Goal: Transaction & Acquisition: Purchase product/service

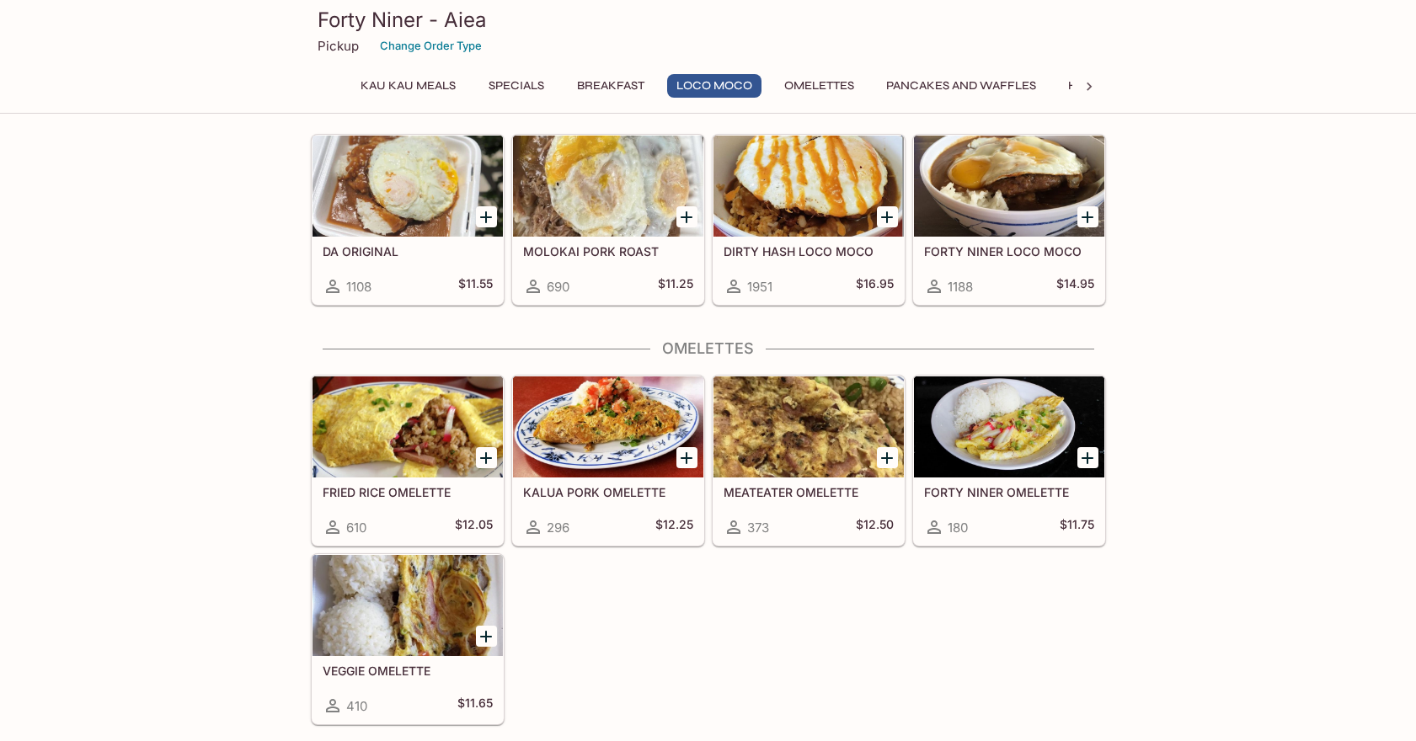
scroll to position [1274, 0]
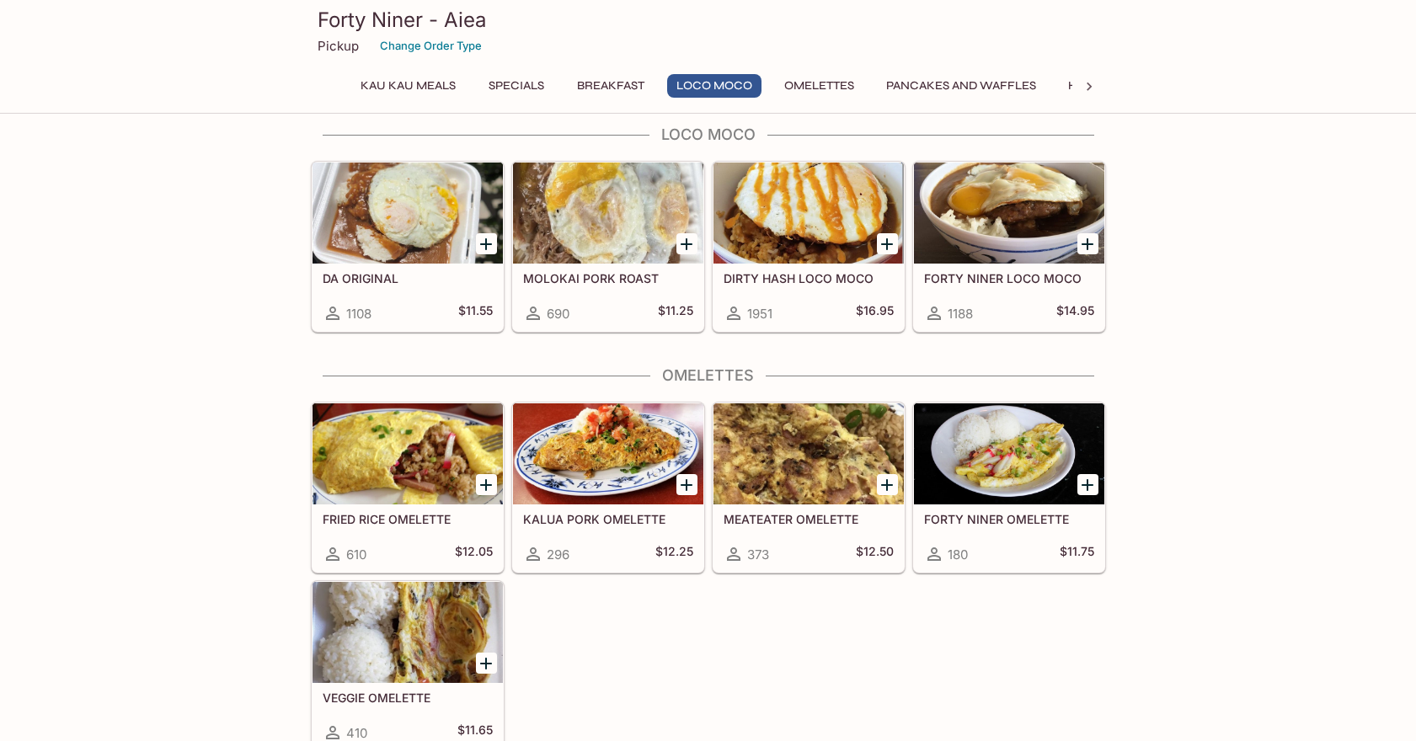
click at [1092, 243] on icon "Add FORTY NINER LOCO MOCO" at bounding box center [1087, 244] width 12 height 12
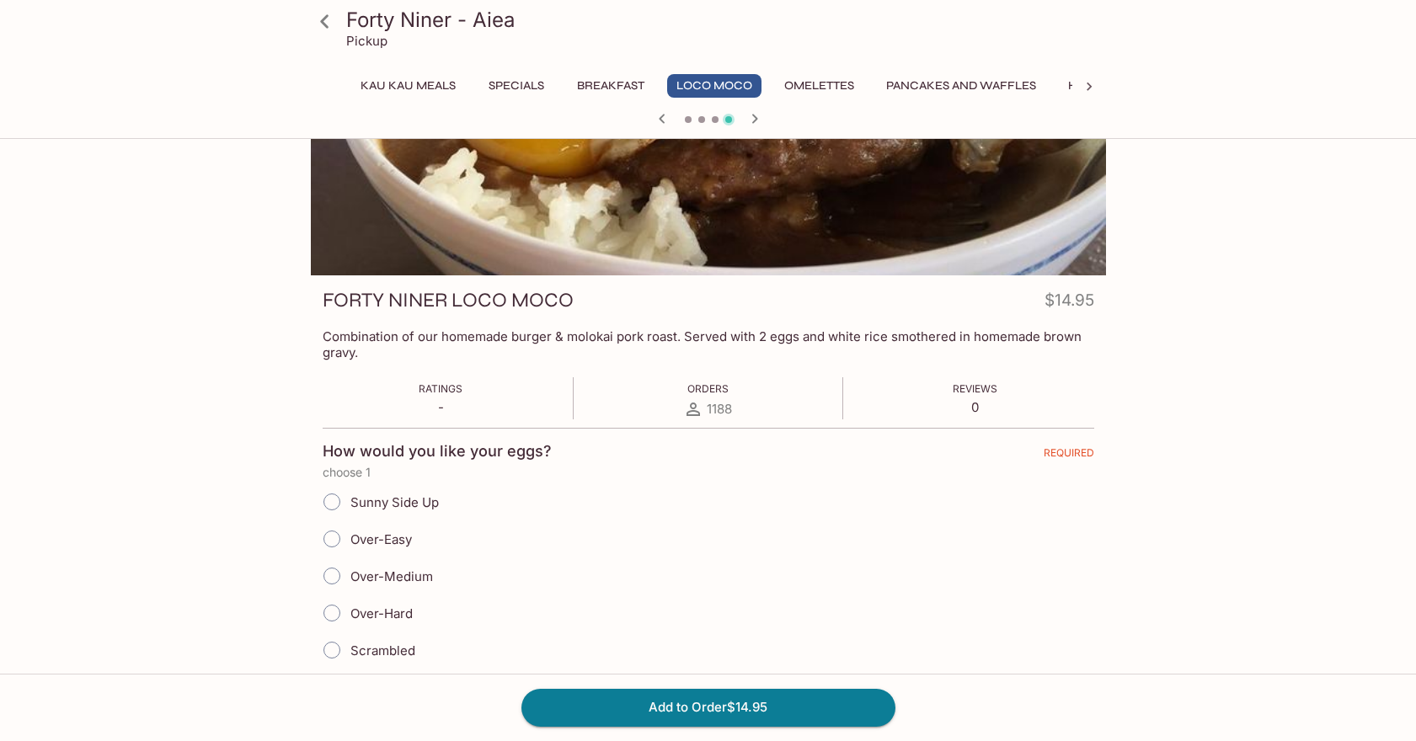
scroll to position [106, 0]
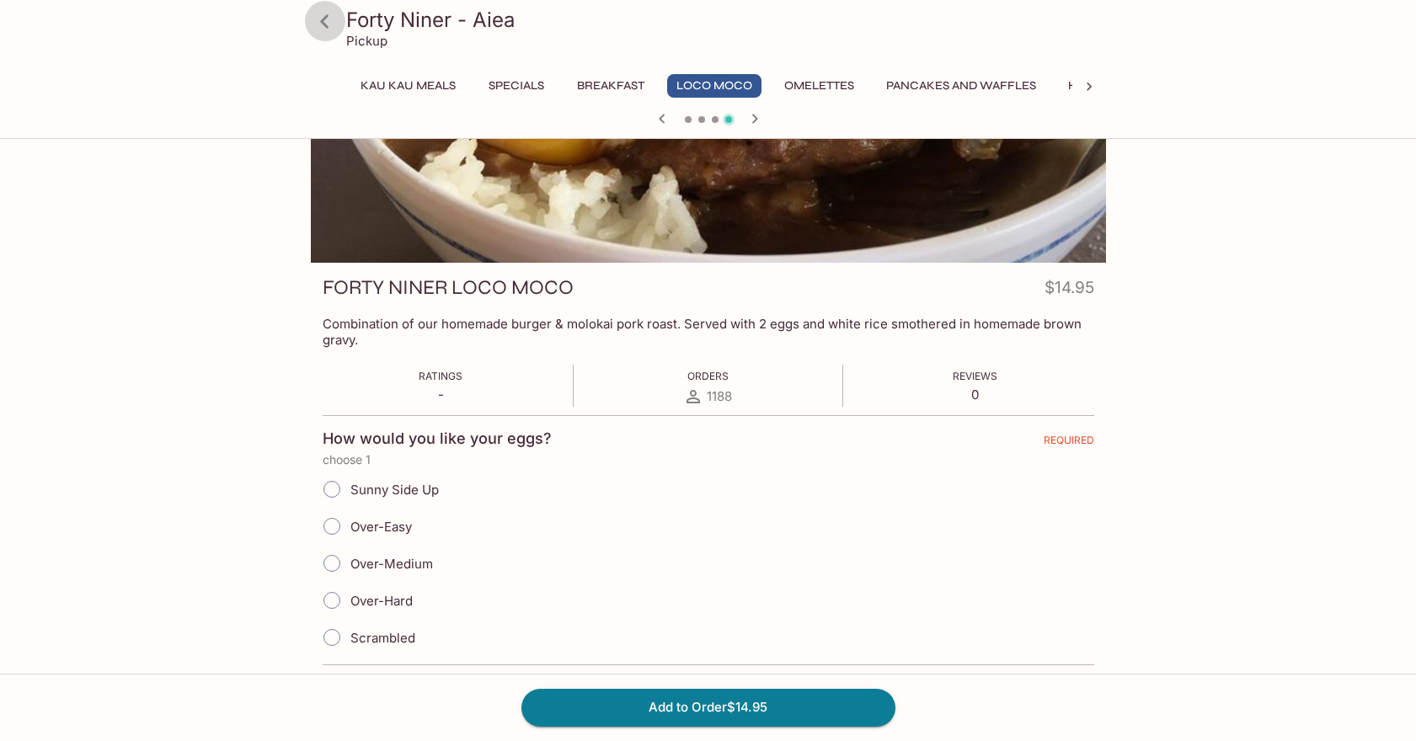
click at [323, 24] on icon at bounding box center [324, 20] width 8 height 13
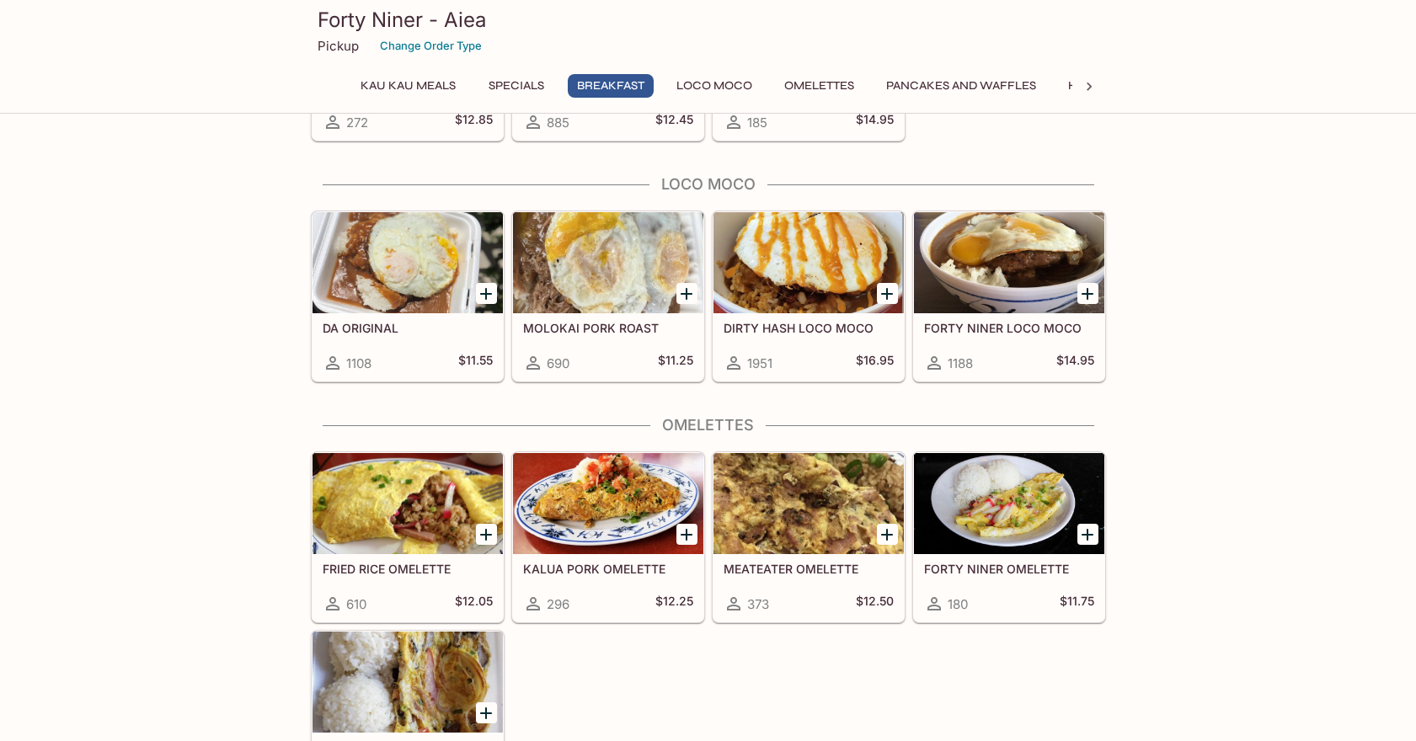
scroll to position [1229, 0]
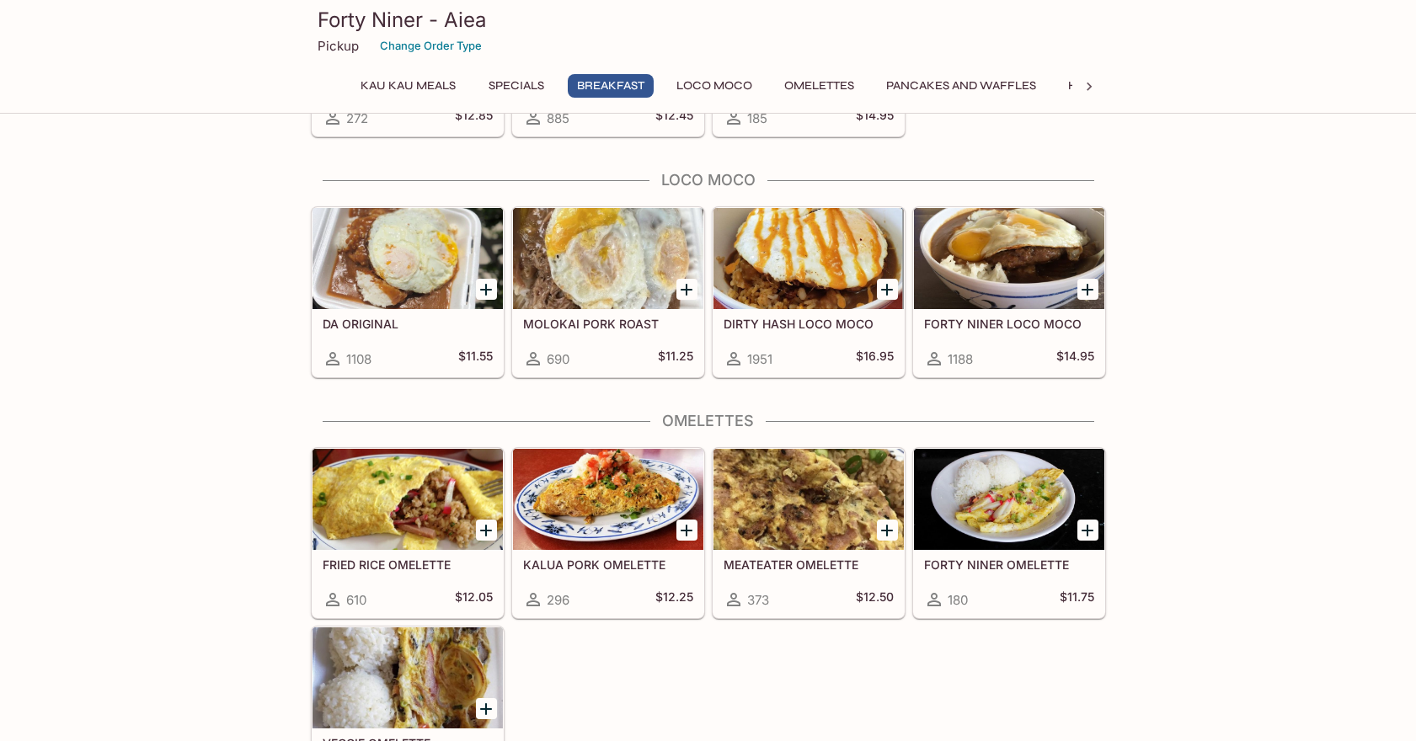
click at [485, 292] on icon "Add DA ORIGINAL" at bounding box center [486, 290] width 12 height 12
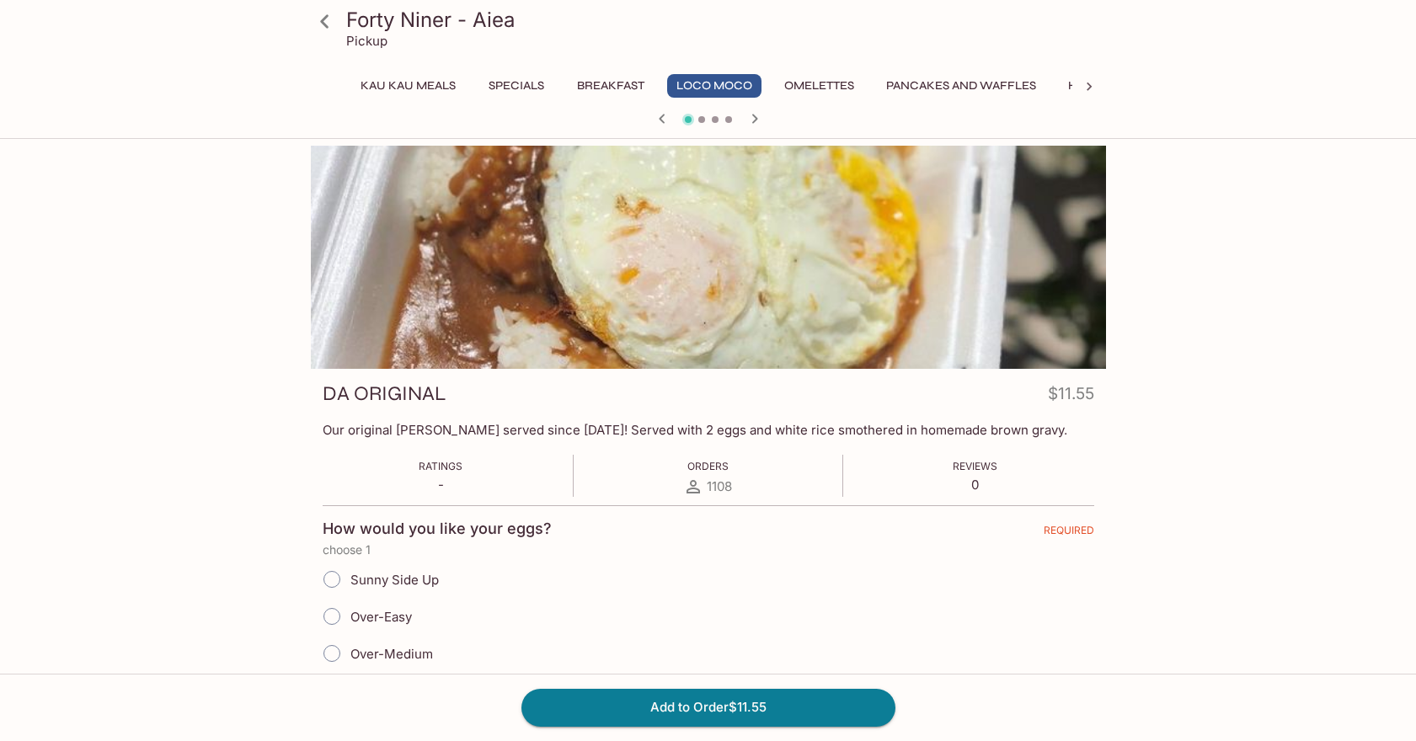
click at [327, 24] on icon at bounding box center [324, 21] width 29 height 29
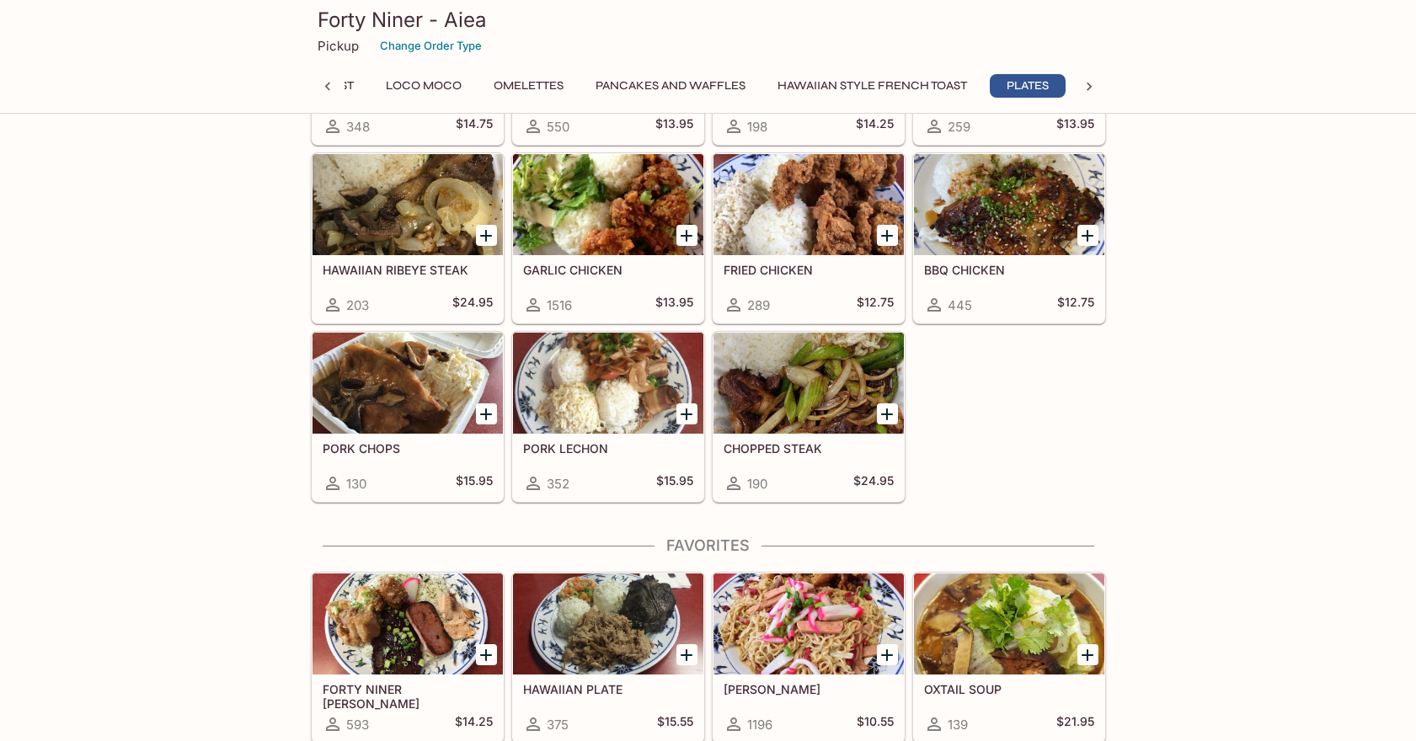
scroll to position [2962, 0]
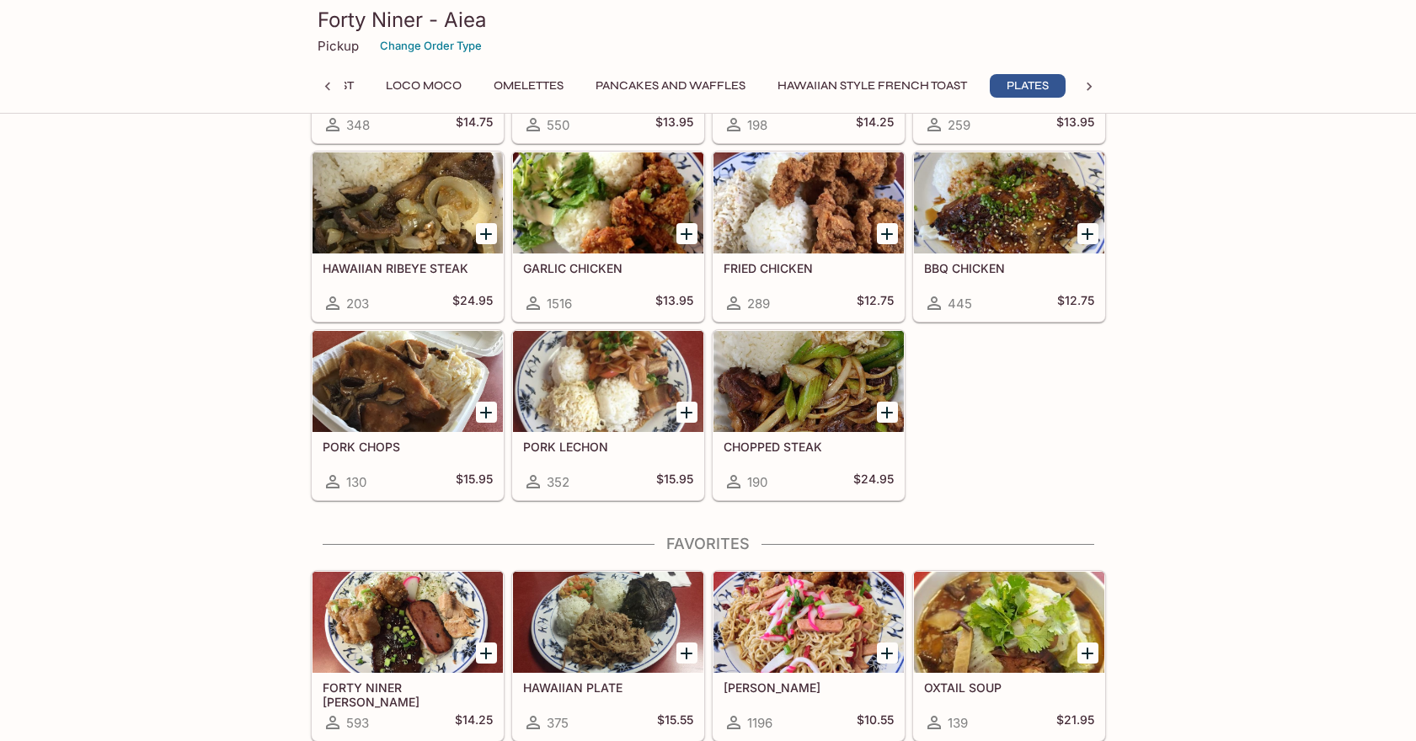
click at [488, 414] on icon "Add PORK CHOPS" at bounding box center [486, 413] width 20 height 20
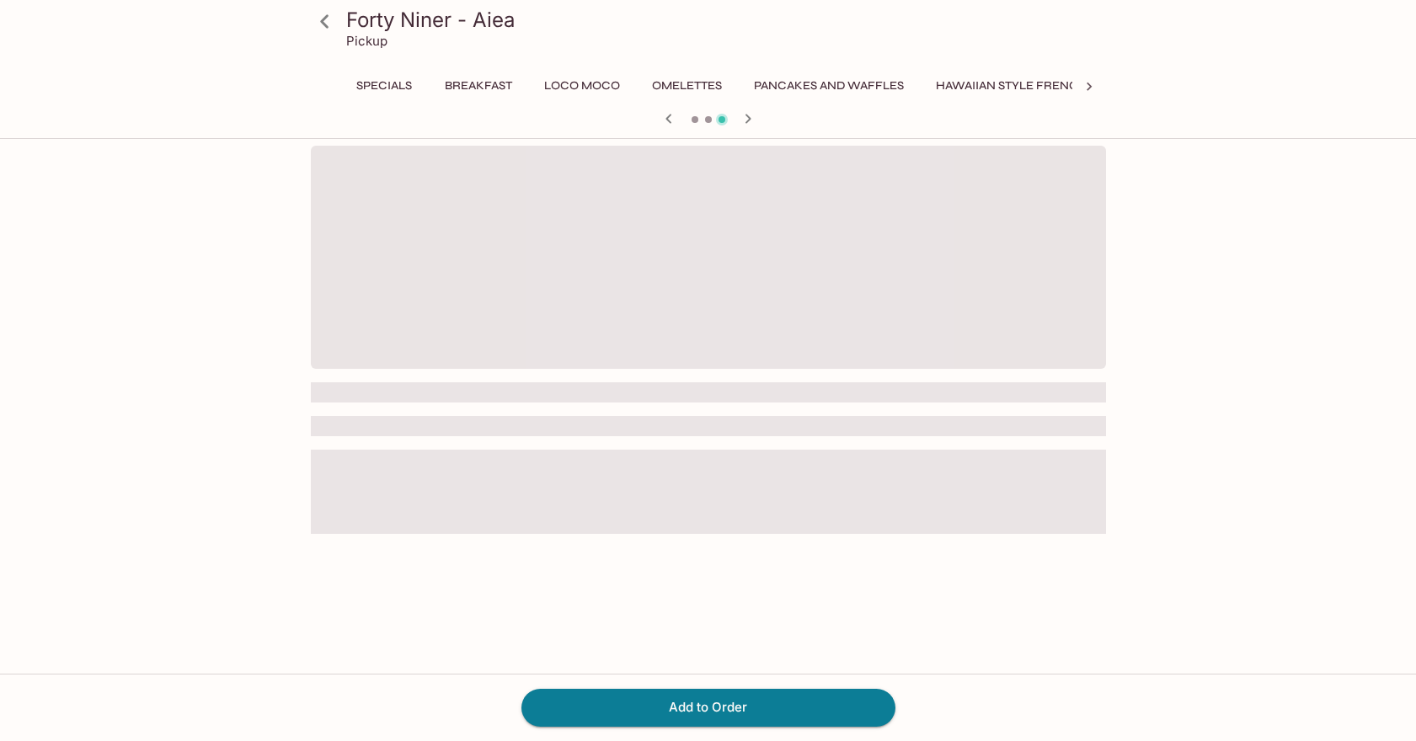
scroll to position [0, 291]
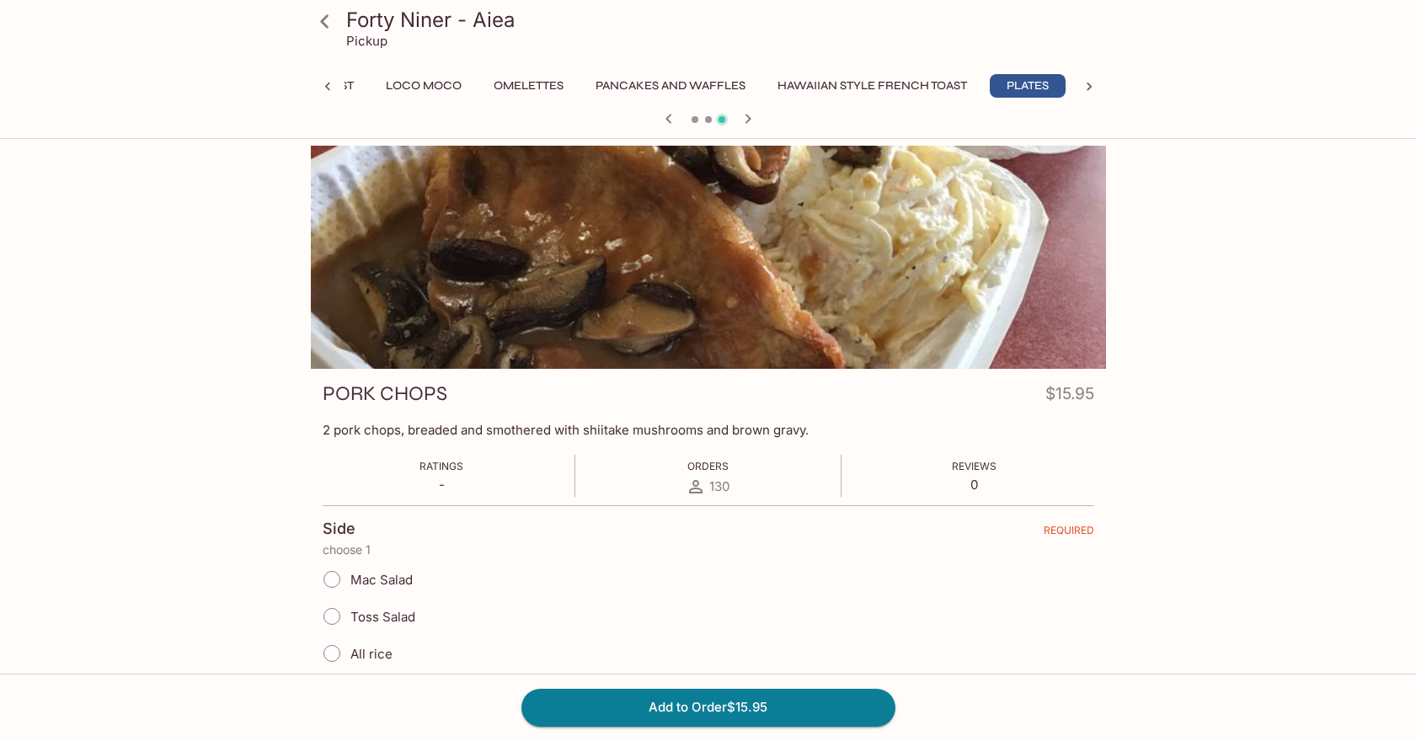
click at [329, 23] on icon at bounding box center [324, 21] width 29 height 29
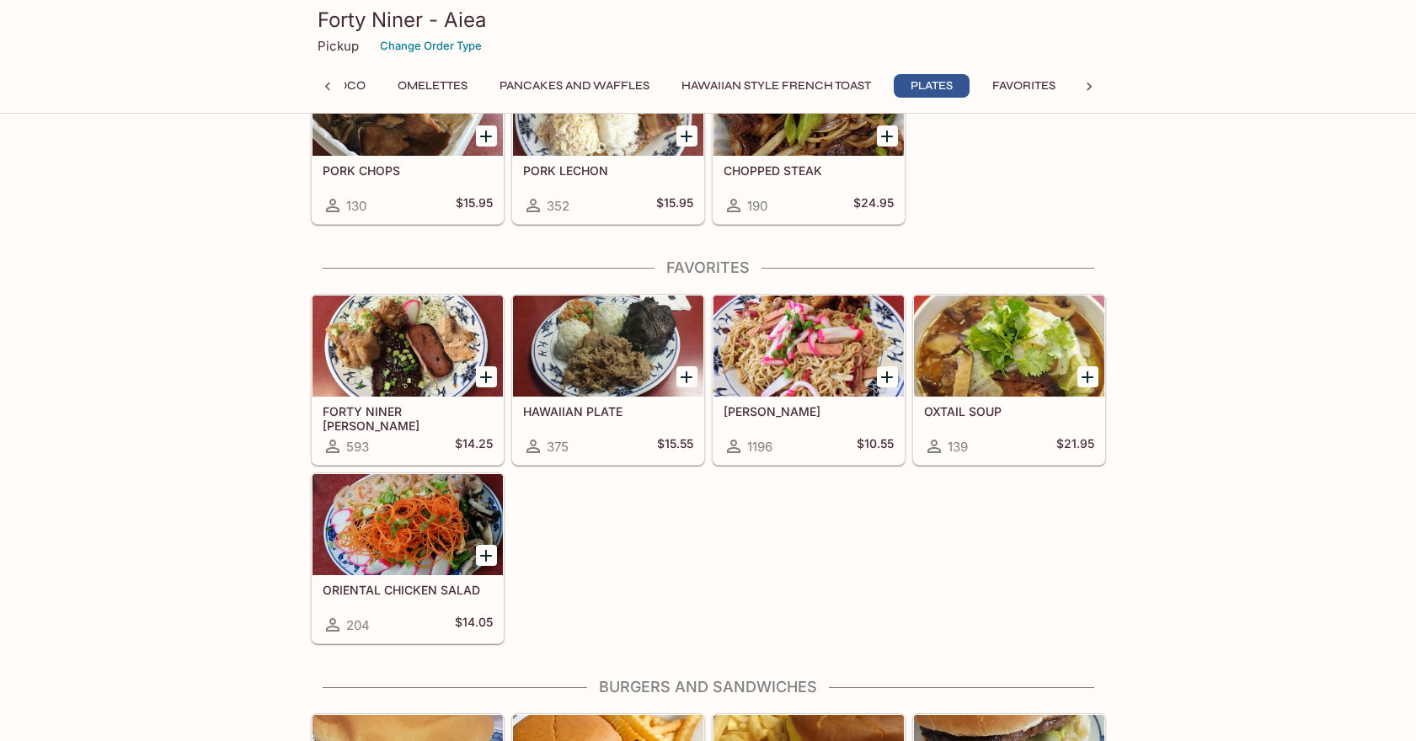
click at [883, 380] on icon "Add FRIED SAIMIN" at bounding box center [887, 377] width 20 height 20
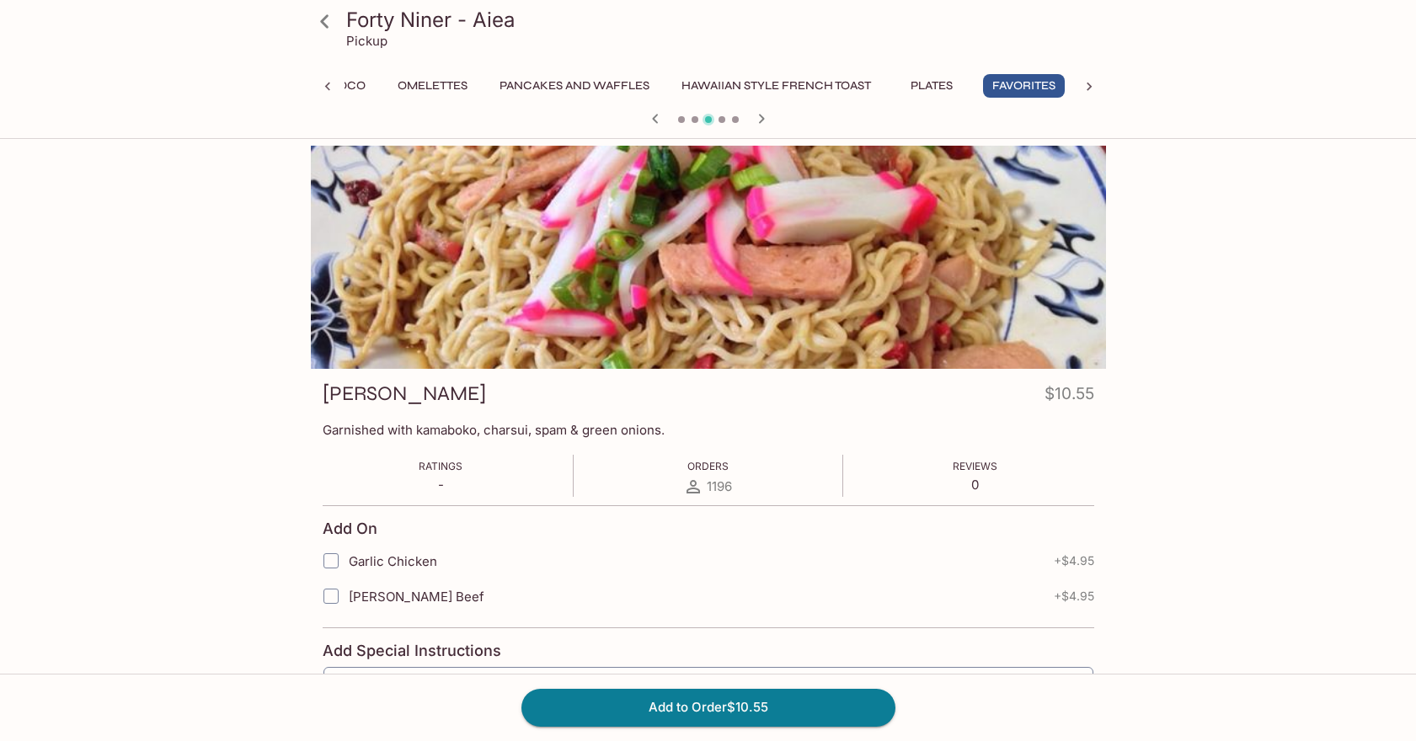
click at [761, 114] on icon "button" at bounding box center [761, 119] width 20 height 20
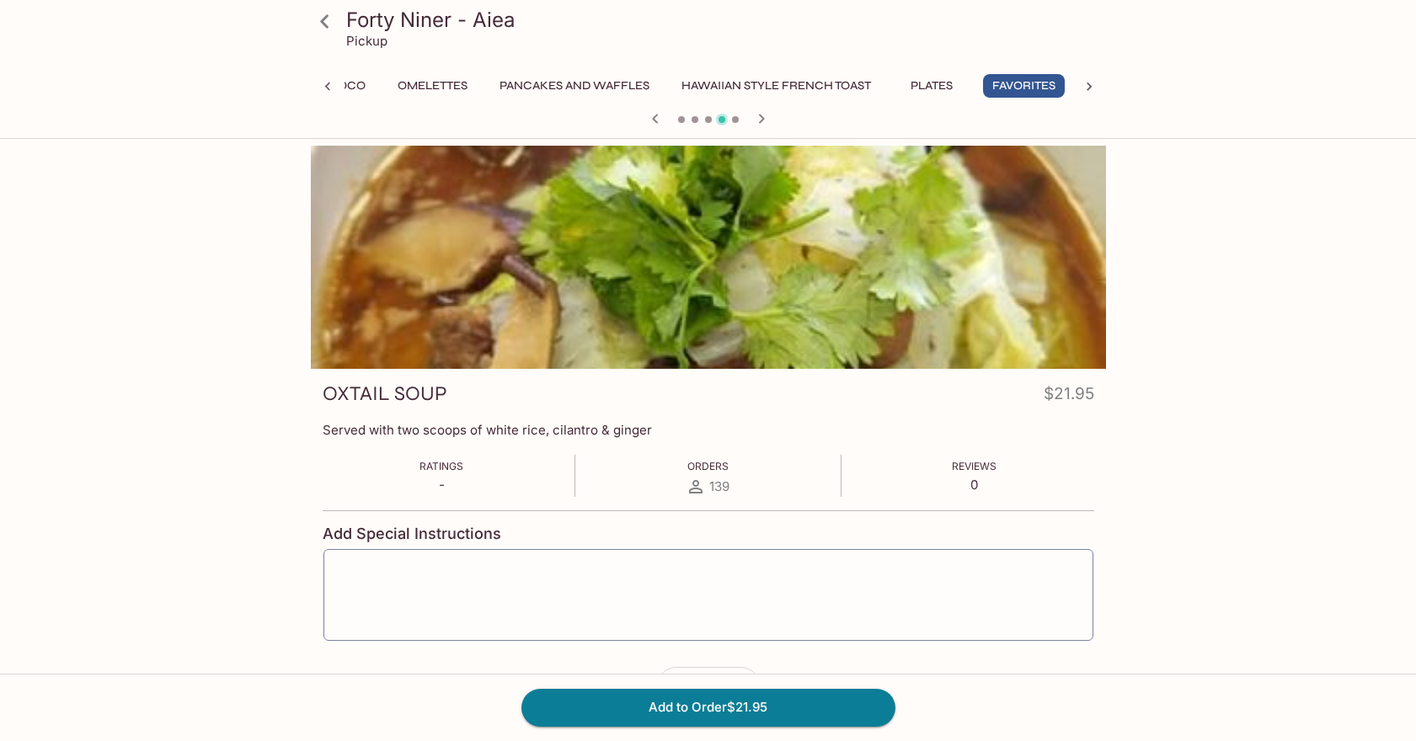
click at [761, 114] on icon "button" at bounding box center [761, 119] width 20 height 20
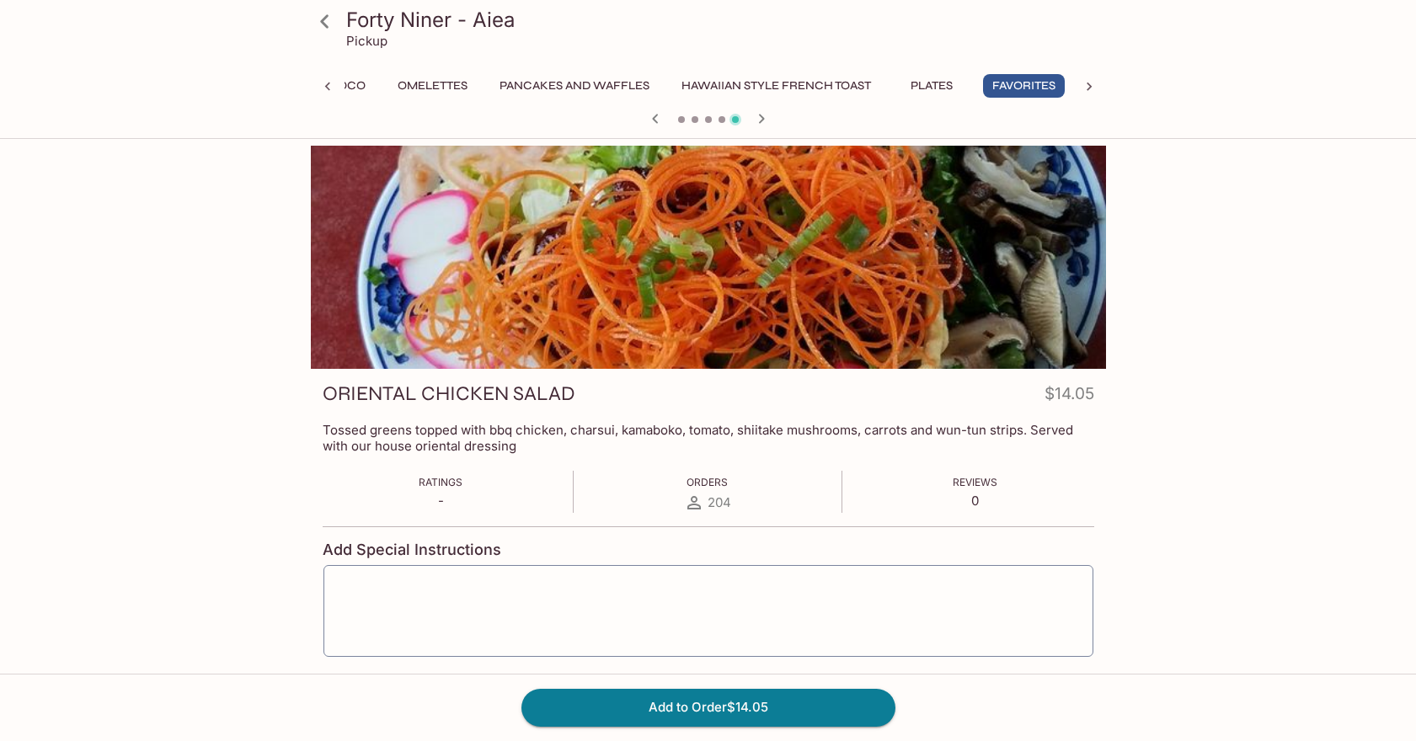
click at [761, 114] on icon "button" at bounding box center [761, 119] width 20 height 20
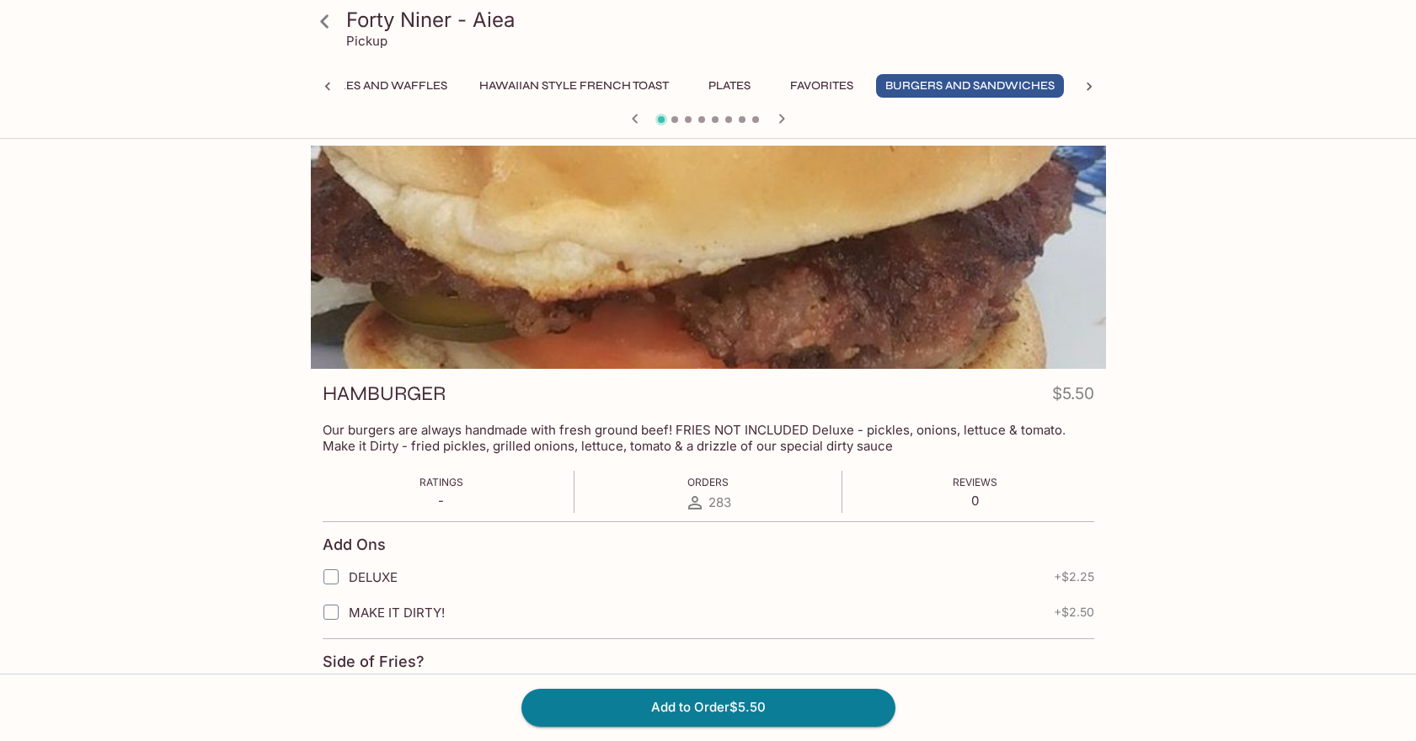
click at [332, 27] on icon at bounding box center [324, 21] width 29 height 29
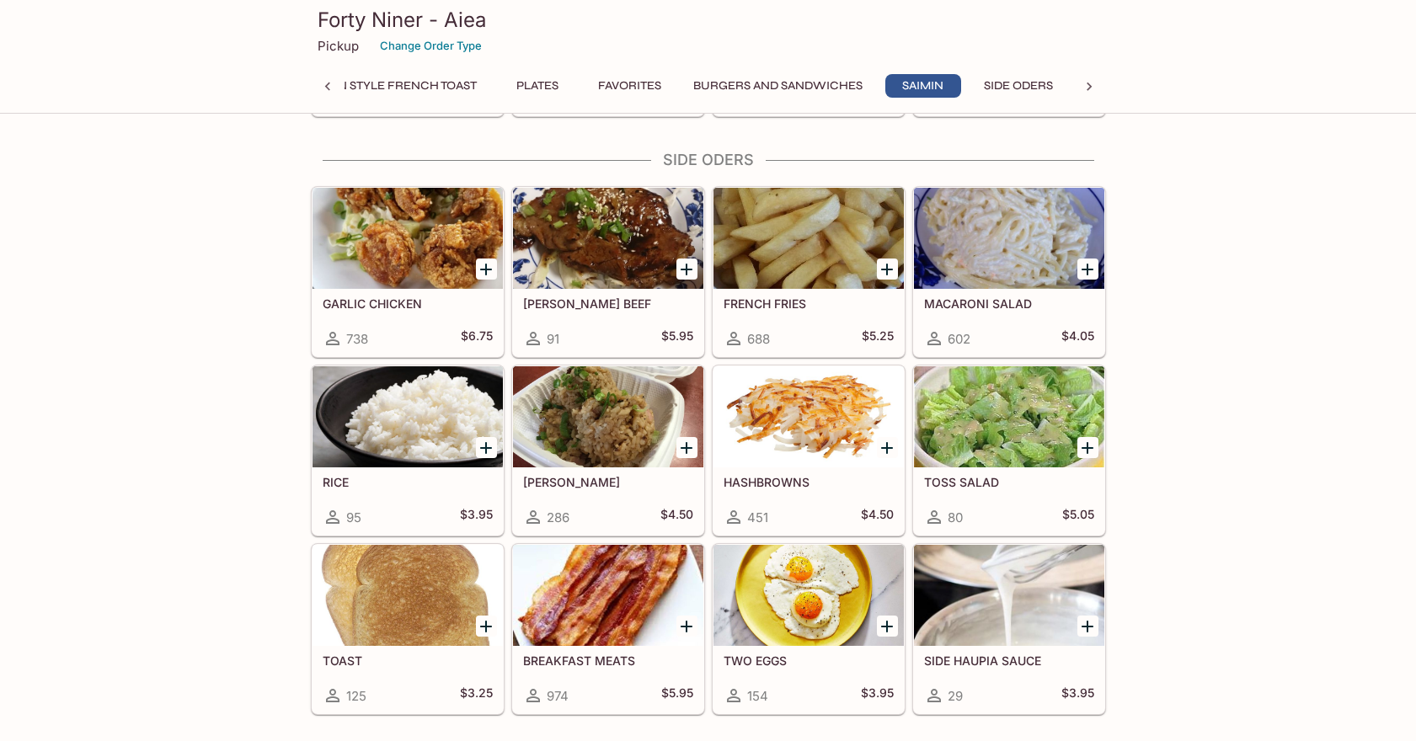
click at [1008, 246] on div at bounding box center [1009, 238] width 190 height 101
